Goal: Information Seeking & Learning: Check status

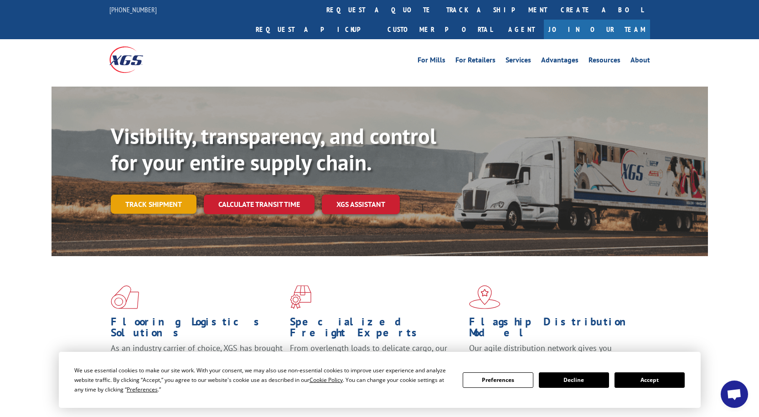
click at [154, 195] on link "Track shipment" at bounding box center [154, 204] width 86 height 19
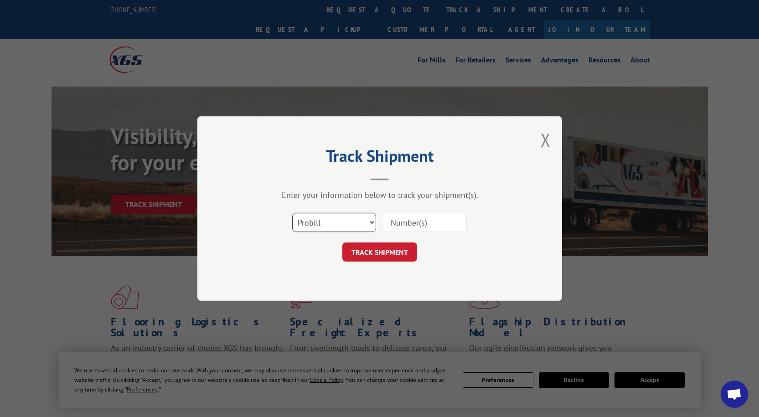
click at [358, 223] on select "Select category... Probill BOL PO" at bounding box center [334, 222] width 84 height 19
select select "bol"
click at [292, 213] on select "Select category... Probill BOL PO" at bounding box center [334, 222] width 84 height 19
paste input "FPA01222416"
type input "FPA01222416"
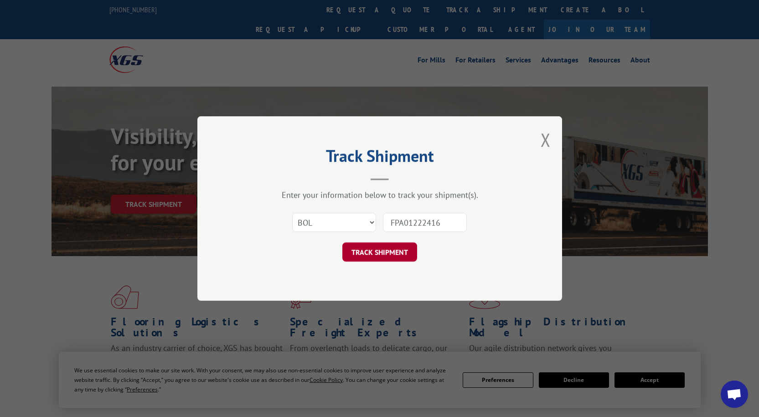
click at [389, 248] on button "TRACK SHIPMENT" at bounding box center [379, 251] width 75 height 19
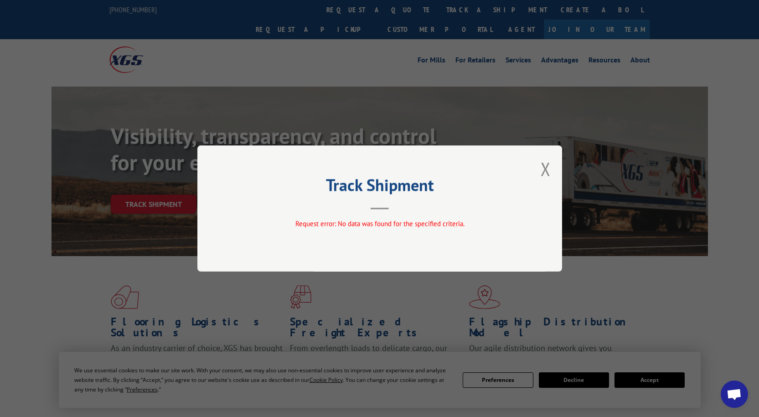
click at [534, 166] on div "Track Shipment Request error: No data was found for the specified criteria." at bounding box center [379, 208] width 365 height 126
